Goal: Obtain resource: Obtain resource

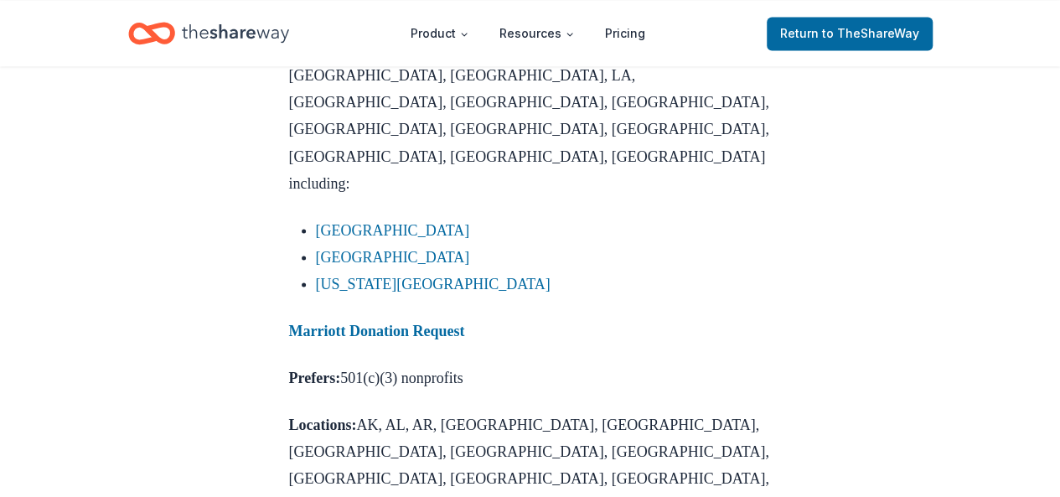
scroll to position [1424, 0]
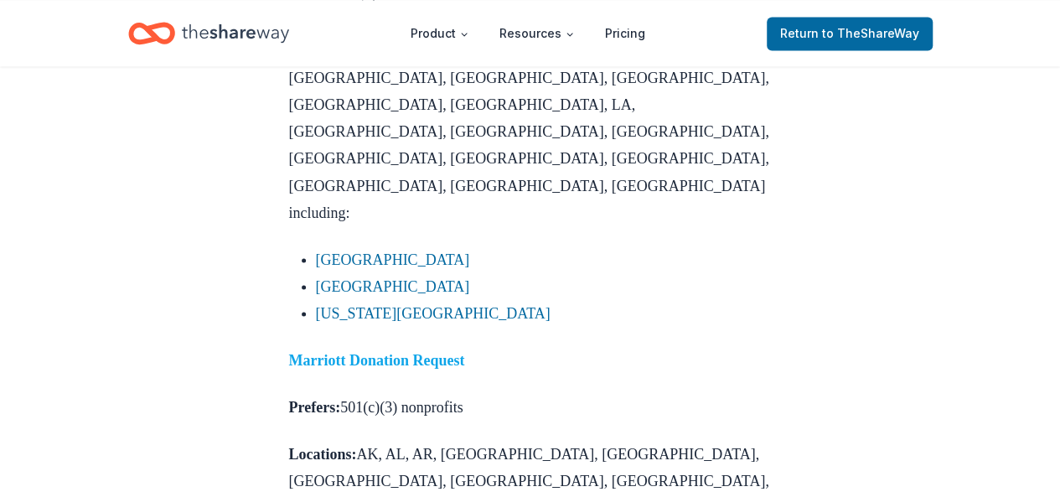
click at [465, 351] on strong "Marriott Donation Request" at bounding box center [377, 359] width 176 height 17
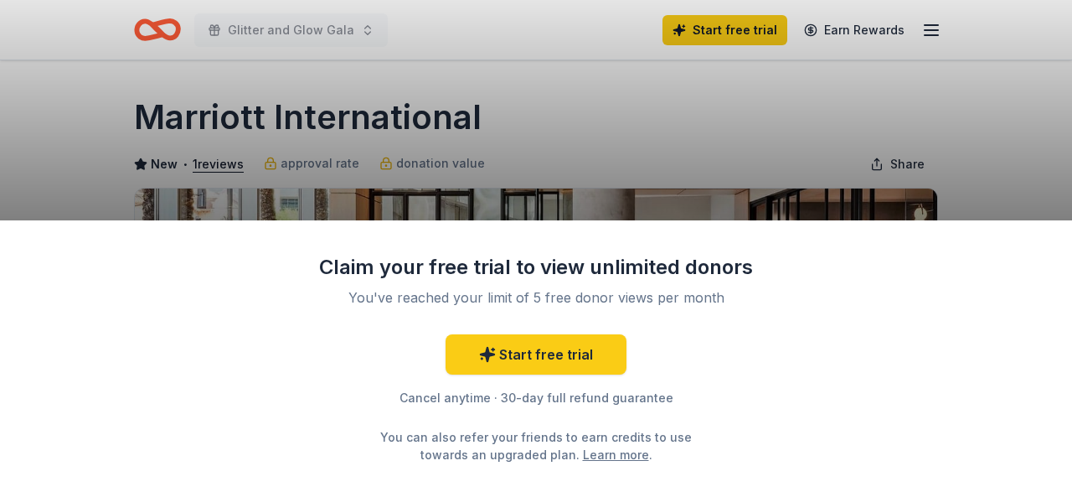
click at [824, 126] on div "Claim your free trial to view unlimited donors You've reached your limit of 5 f…" at bounding box center [536, 248] width 1072 height 497
drag, startPoint x: 231, startPoint y: 356, endPoint x: 230, endPoint y: 345, distance: 10.9
click at [230, 350] on div "Claim your free trial to view unlimited donors You've reached your limit of 5 f…" at bounding box center [536, 358] width 1072 height 276
click at [97, 150] on div "Claim your free trial to view unlimited donors You've reached your limit of 5 f…" at bounding box center [536, 248] width 1072 height 497
click at [575, 162] on div "Claim your free trial to view unlimited donors You've reached your limit of 5 f…" at bounding box center [536, 248] width 1072 height 497
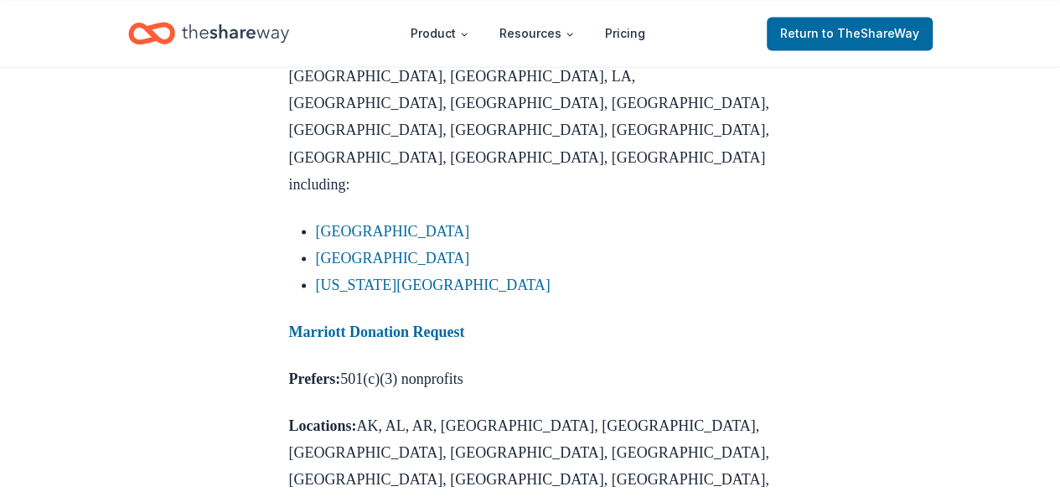
scroll to position [1419, 0]
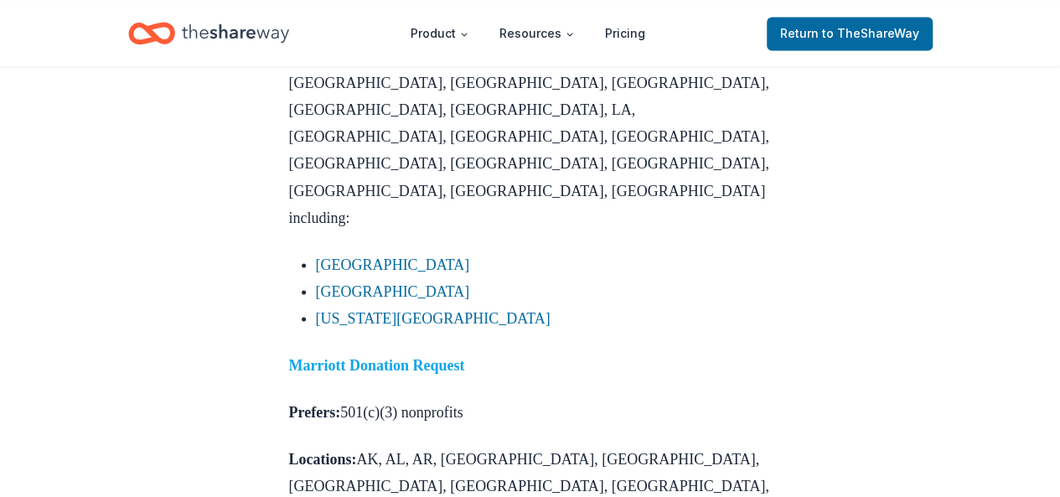
click at [385, 356] on strong "Marriott Donation Request" at bounding box center [377, 364] width 176 height 17
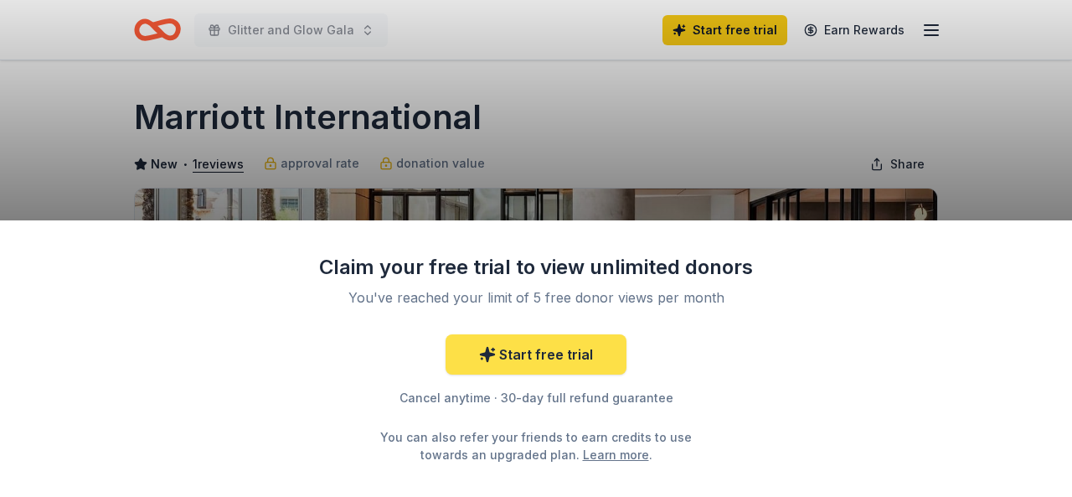
click at [535, 356] on link "Start free trial" at bounding box center [536, 354] width 181 height 40
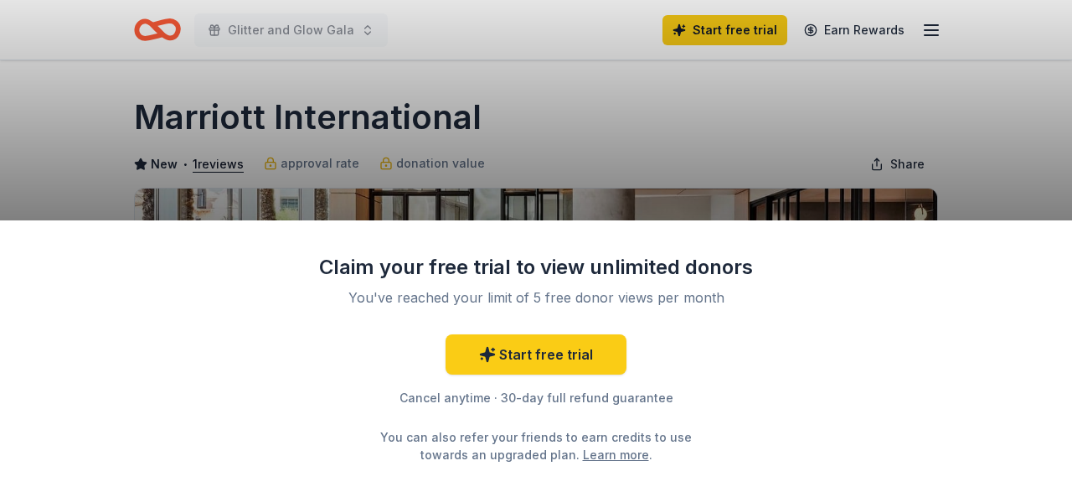
click at [56, 113] on div "Claim your free trial to view unlimited donors You've reached your limit of 5 f…" at bounding box center [536, 248] width 1072 height 497
